Goal: Ask a question

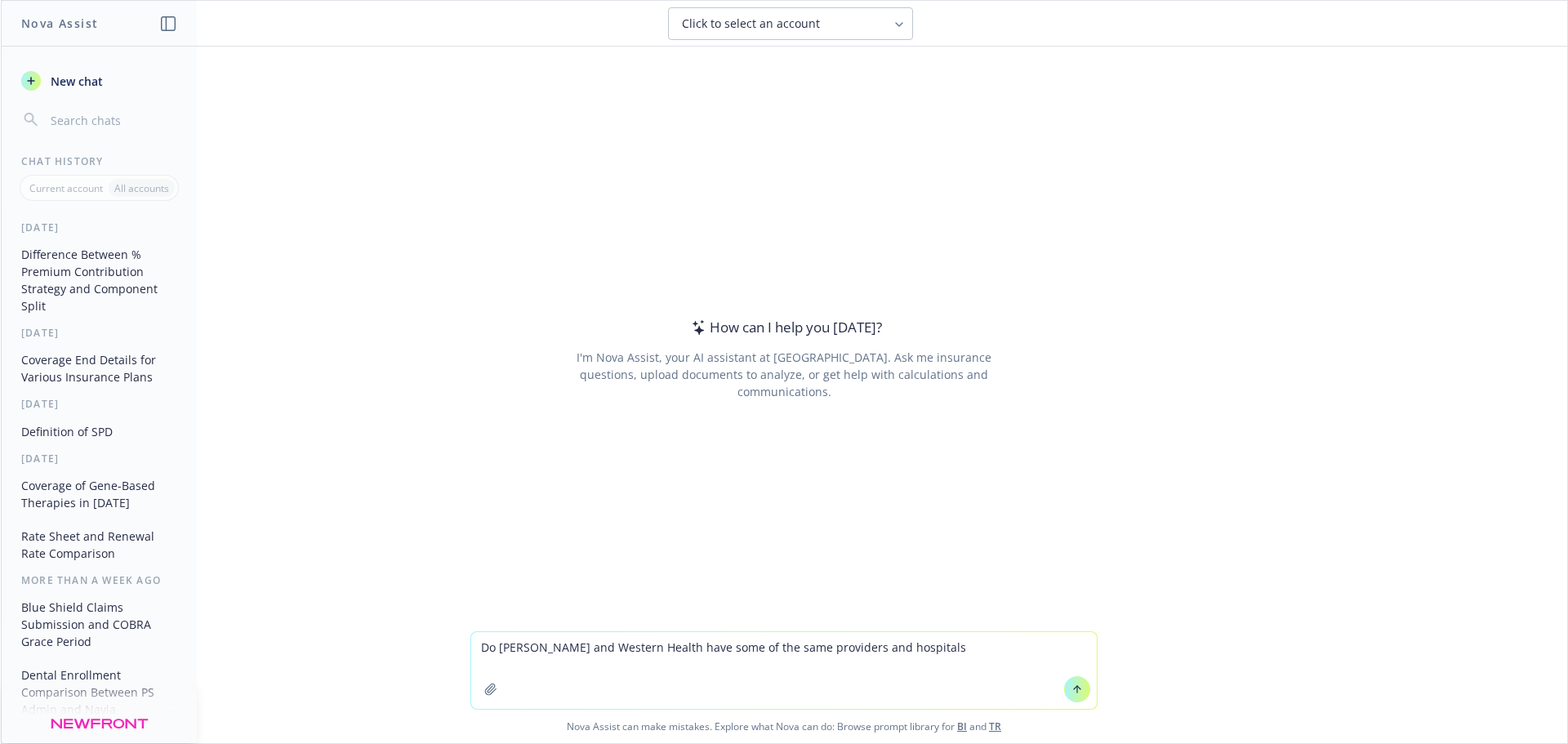
type textarea "Do [PERSON_NAME] and Western Health have some of the same providers and hospita…"
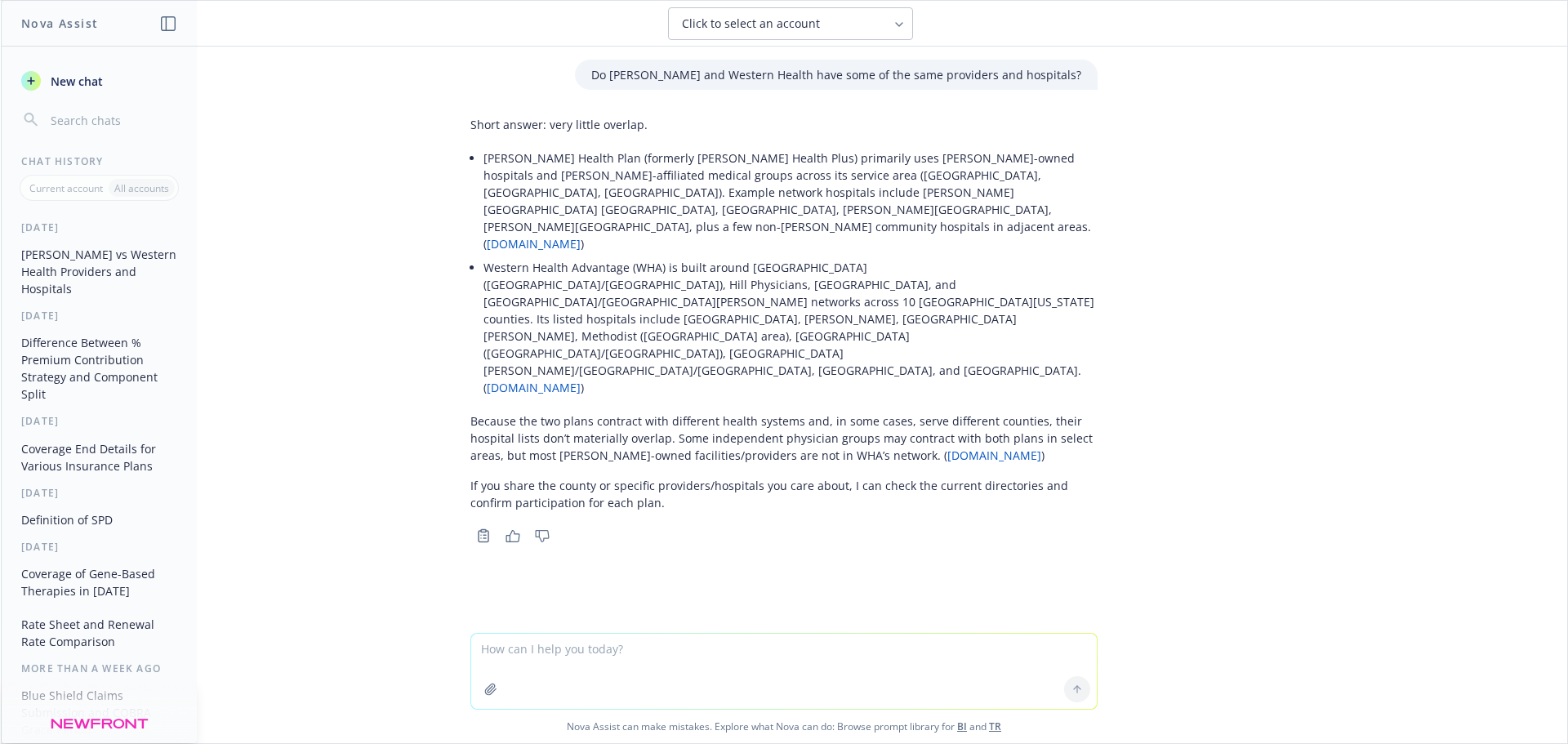
click at [787, 664] on textarea at bounding box center [784, 671] width 625 height 75
type textarea "what is recommended when an employer terms"
